Goal: Task Accomplishment & Management: Use online tool/utility

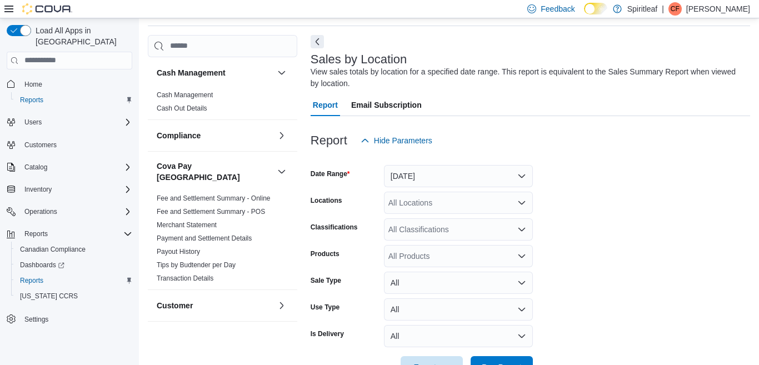
scroll to position [73, 0]
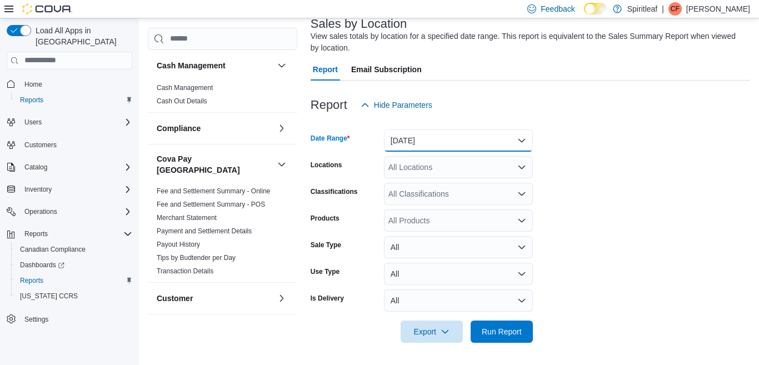
click at [519, 140] on button "[DATE]" at bounding box center [458, 141] width 149 height 22
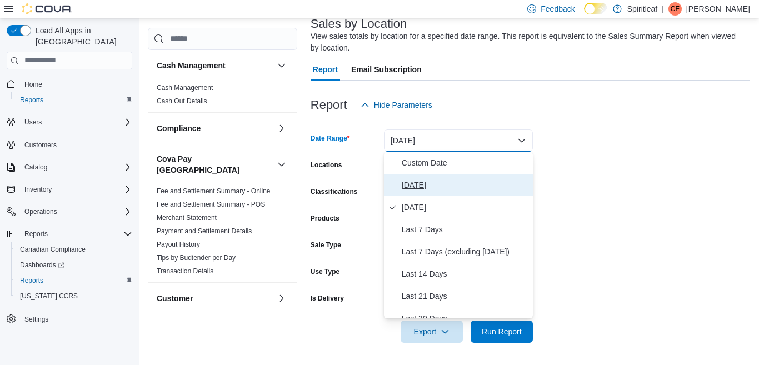
click at [427, 185] on span "[DATE]" at bounding box center [465, 184] width 127 height 13
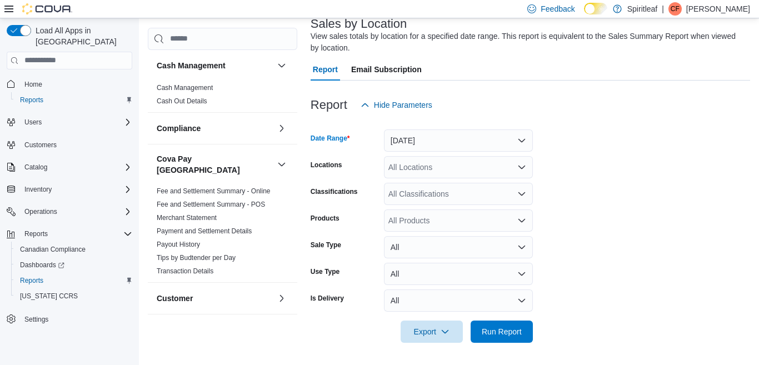
click at [471, 168] on div "All Locations" at bounding box center [458, 167] width 149 height 22
type input "***"
click at [461, 186] on span "300 - Moose Jaw" at bounding box center [454, 186] width 59 height 11
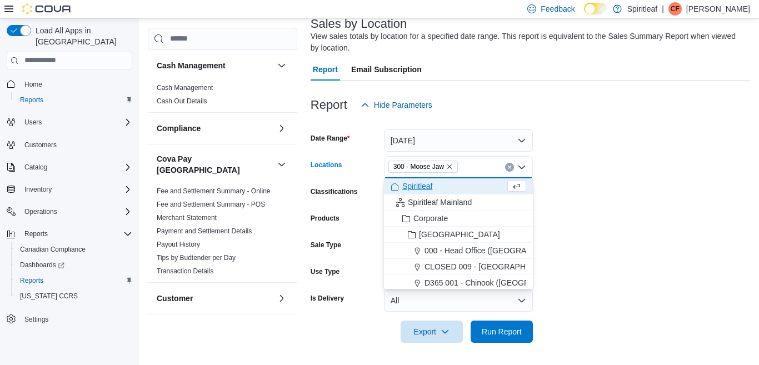
click at [623, 233] on form "Date Range [DATE] Locations 300 - Moose Jaw Combo box. Selected. 300 - Moose Ja…" at bounding box center [531, 229] width 440 height 227
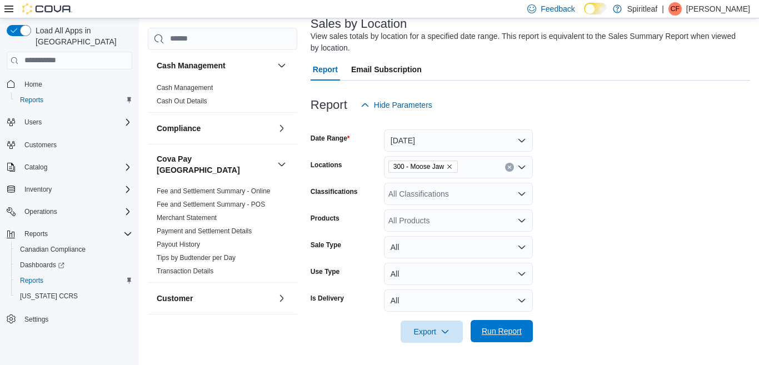
click at [496, 329] on span "Run Report" at bounding box center [502, 331] width 40 height 11
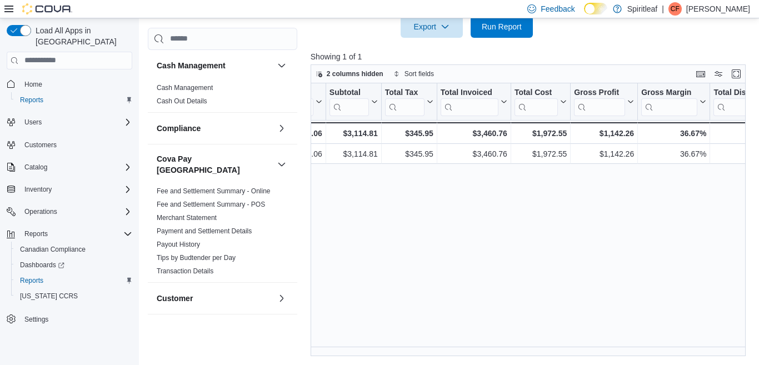
scroll to position [0, 394]
